Goal: Obtain resource: Download file/media

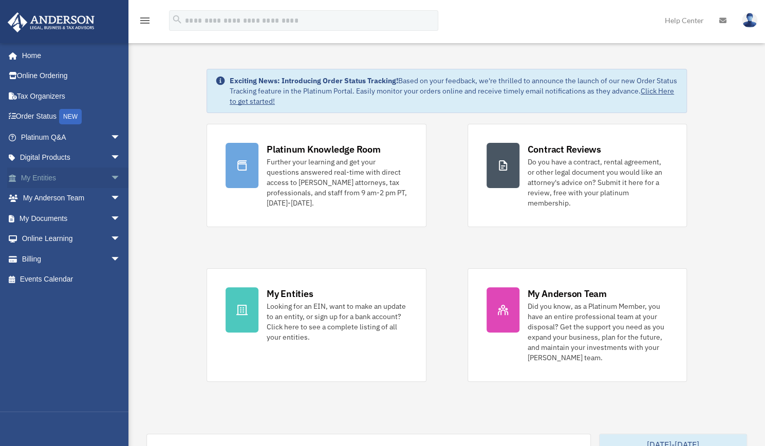
click at [57, 175] on link "My Entities arrow_drop_down" at bounding box center [71, 178] width 129 height 21
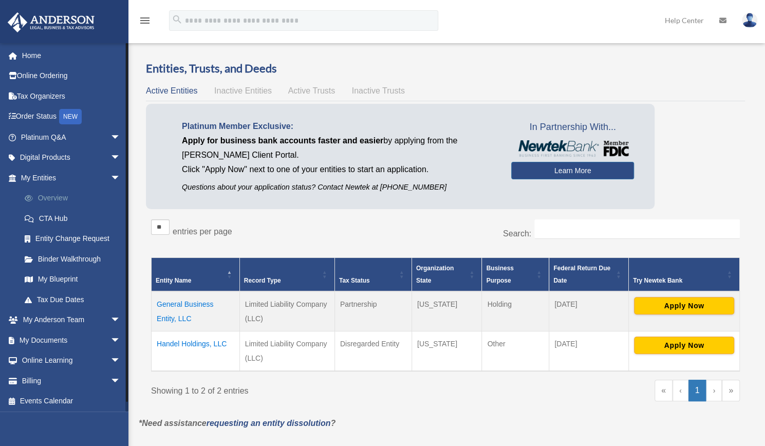
click at [59, 201] on link "Overview" at bounding box center [75, 198] width 122 height 21
click at [51, 220] on link "CTA Hub" at bounding box center [75, 218] width 122 height 21
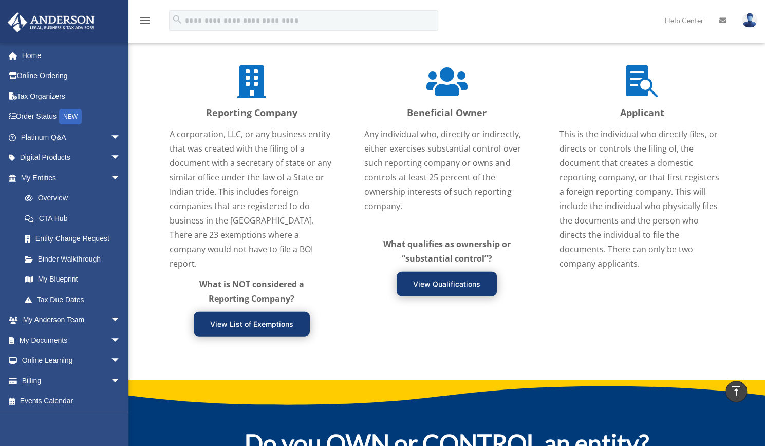
scroll to position [1209, 0]
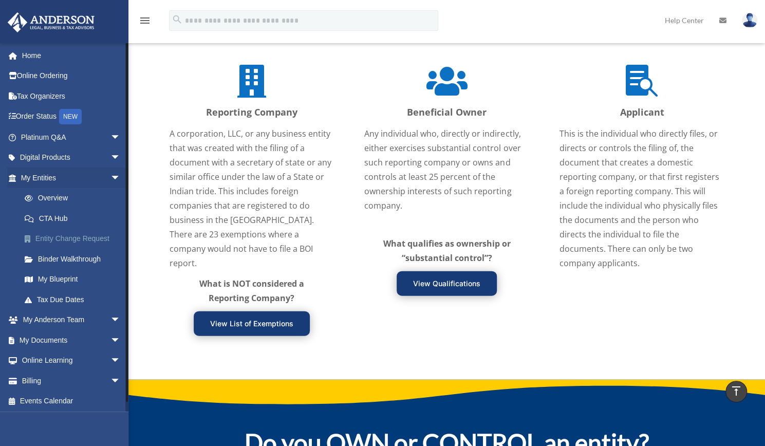
click at [77, 237] on link "Entity Change Request" at bounding box center [75, 239] width 122 height 21
click at [51, 256] on link "Binder Walkthrough" at bounding box center [75, 259] width 122 height 21
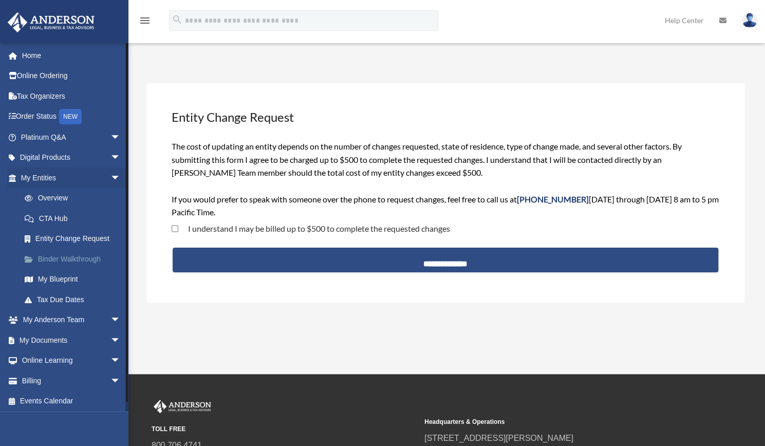
click at [51, 259] on link "Binder Walkthrough" at bounding box center [75, 259] width 122 height 21
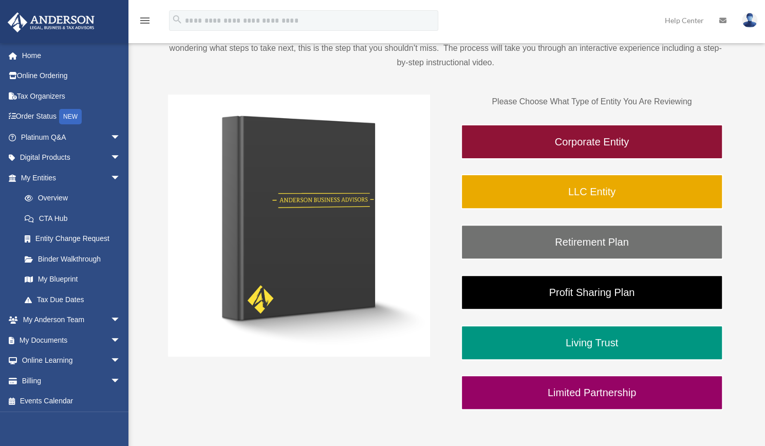
scroll to position [120, 0]
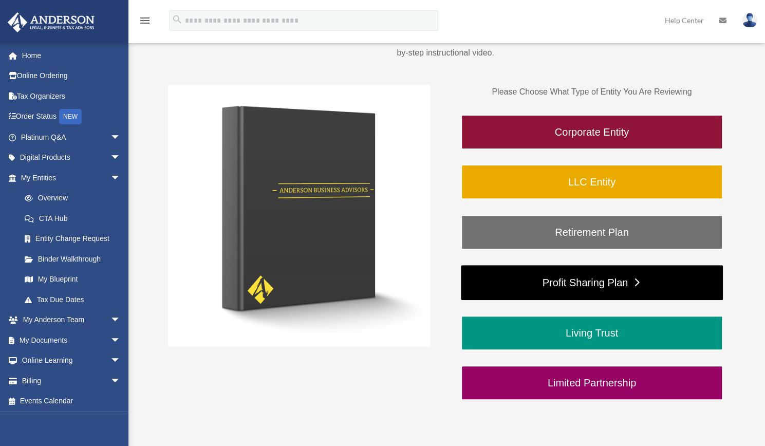
click at [620, 288] on link "Profit Sharing Plan" at bounding box center [592, 282] width 262 height 35
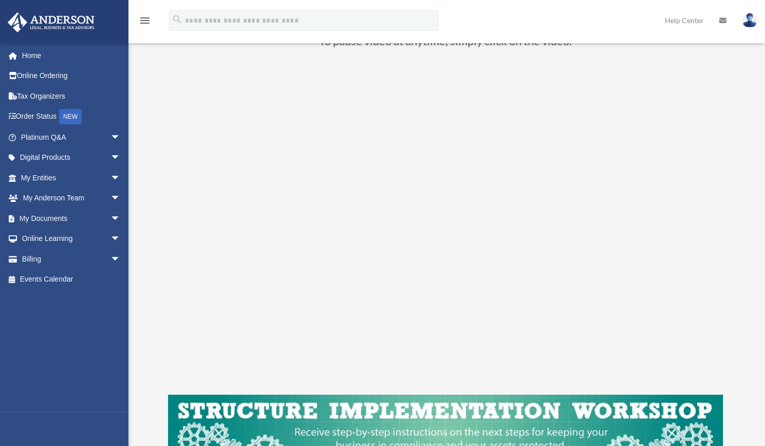
scroll to position [98, 0]
click at [51, 218] on link "My Documents arrow_drop_down" at bounding box center [71, 218] width 129 height 21
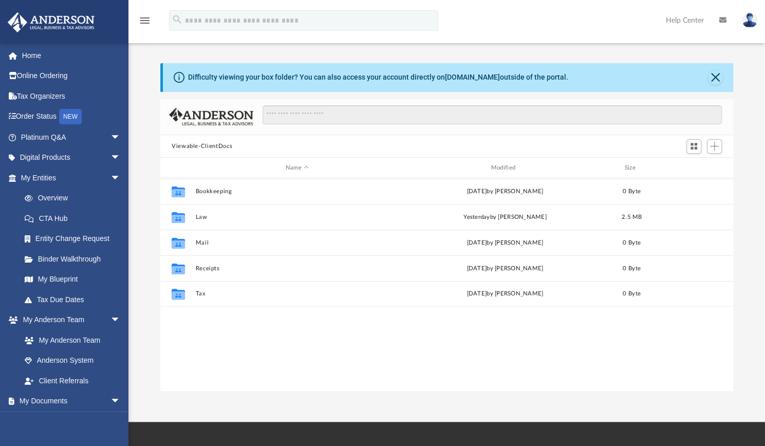
scroll to position [226, 565]
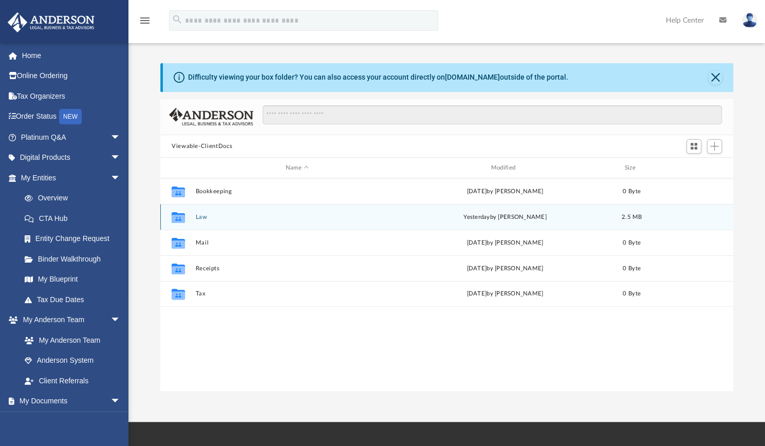
click at [480, 220] on div "[DATE] by [PERSON_NAME]" at bounding box center [504, 217] width 203 height 9
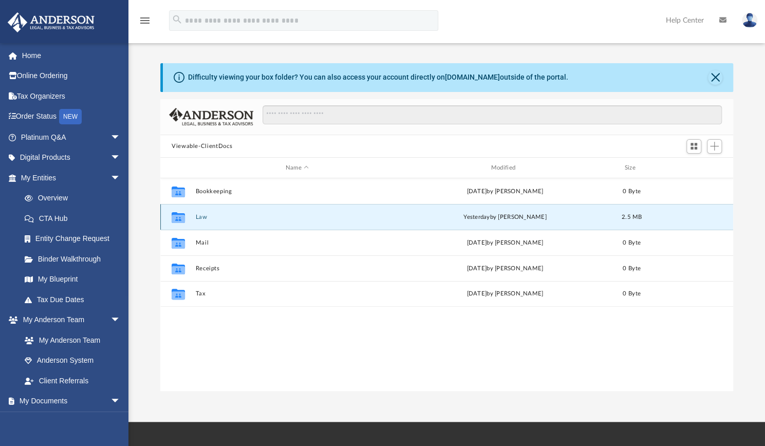
click at [480, 220] on div "yesterday by Crayton Olivieri" at bounding box center [504, 217] width 203 height 9
click at [202, 218] on button "Law" at bounding box center [296, 217] width 203 height 7
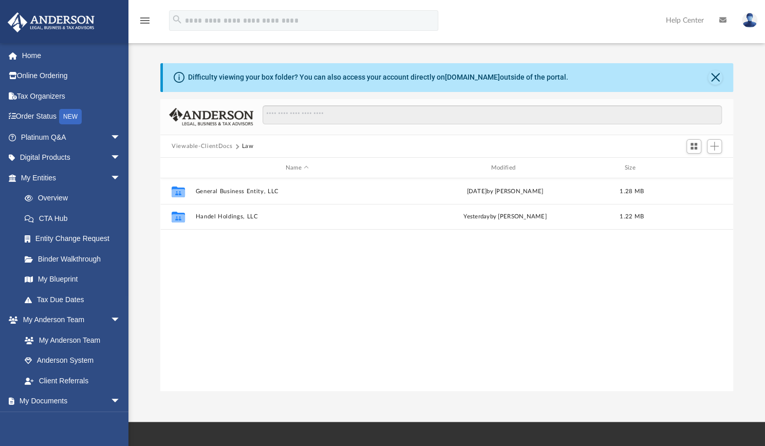
click at [372, 234] on div "Collaborated Folder General Business Entity, LLC Fri Sep 5 2025 by Lindsay Hagg…" at bounding box center [446, 284] width 573 height 213
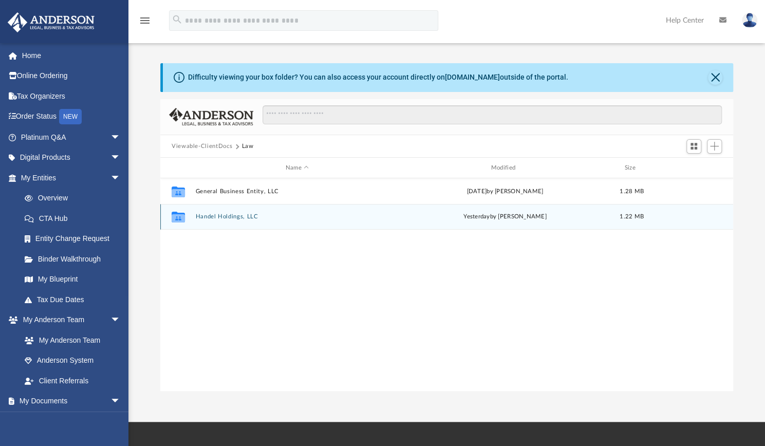
click at [226, 219] on button "Handel Holdings, LLC" at bounding box center [296, 216] width 203 height 7
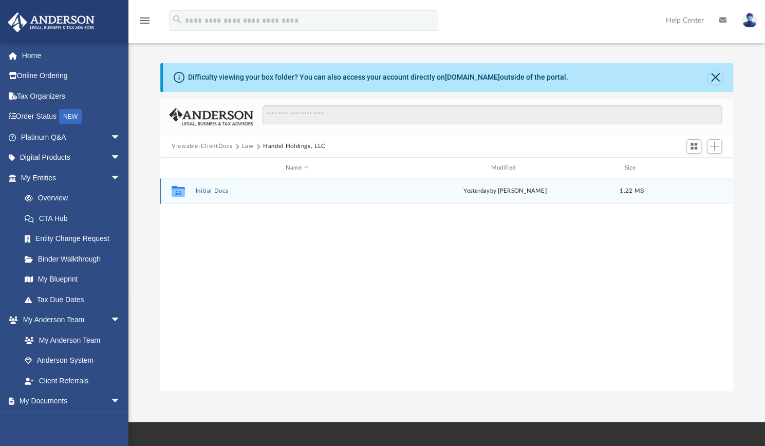
click at [229, 187] on div "Collaborated Folder Initial Docs yesterday by Crayton Olivieri 1.22 MB" at bounding box center [446, 191] width 573 height 26
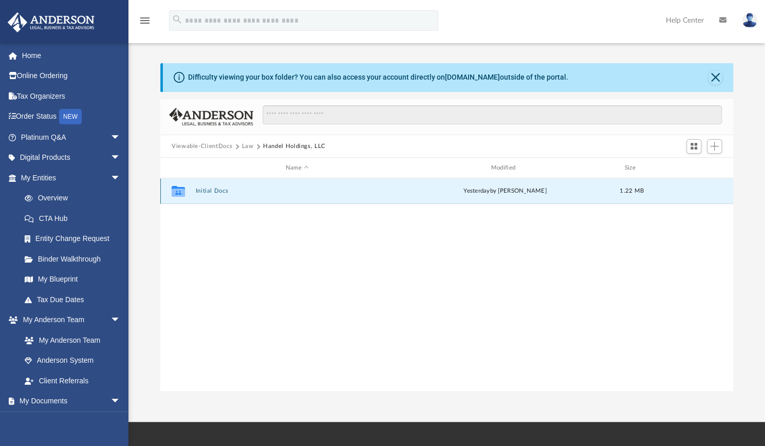
click at [212, 196] on div "Collaborated Folder Initial Docs yesterday by Crayton Olivieri 1.22 MB" at bounding box center [446, 191] width 573 height 26
click at [200, 188] on button "Initial Docs" at bounding box center [296, 191] width 203 height 7
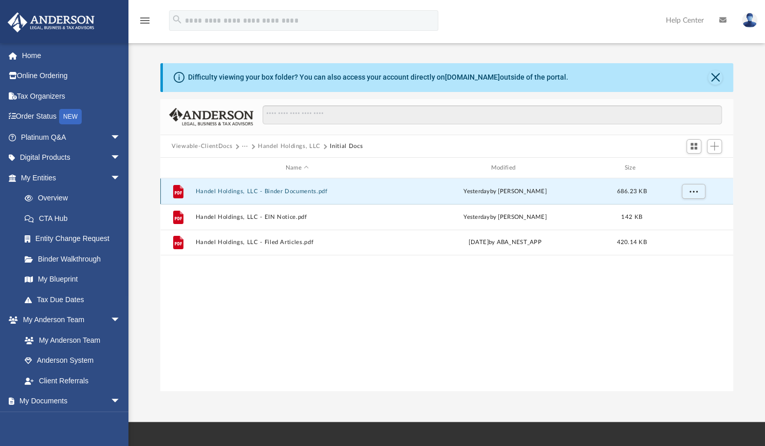
click at [269, 191] on button "Handel Holdings, LLC - Binder Documents.pdf" at bounding box center [296, 191] width 203 height 7
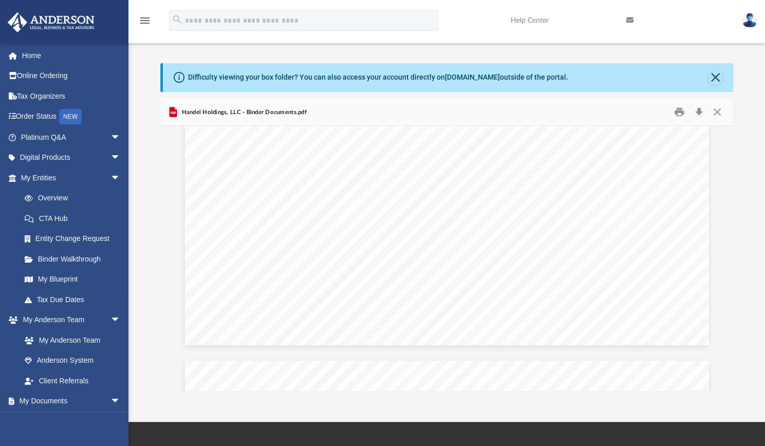
scroll to position [9485, 0]
click at [350, 344] on div "Operating Agreement of Handel Holdings, LLC Page 2 of 43 Section 1.06 Company’s…" at bounding box center [447, 6] width 524 height 678
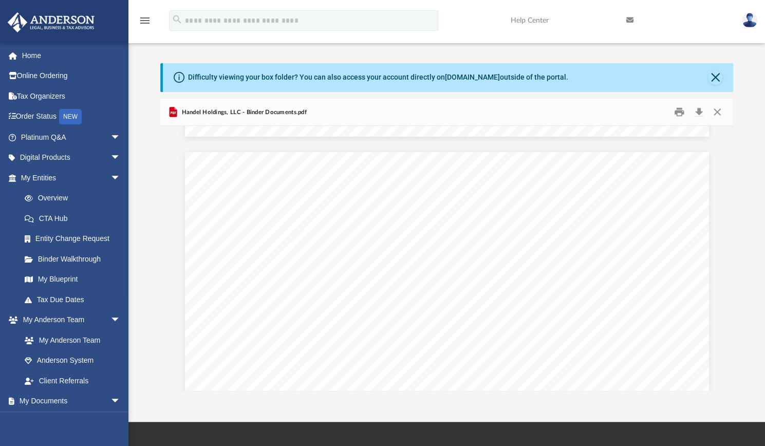
click at [751, 22] on img at bounding box center [749, 20] width 15 height 15
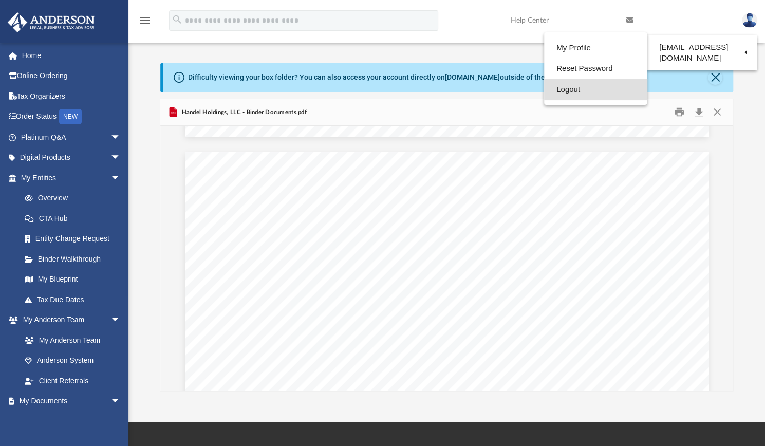
click at [562, 97] on link "Logout" at bounding box center [595, 89] width 103 height 21
